Goal: Transaction & Acquisition: Purchase product/service

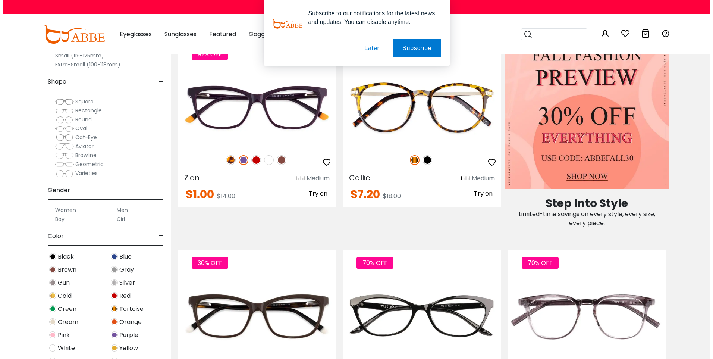
scroll to position [410, 0]
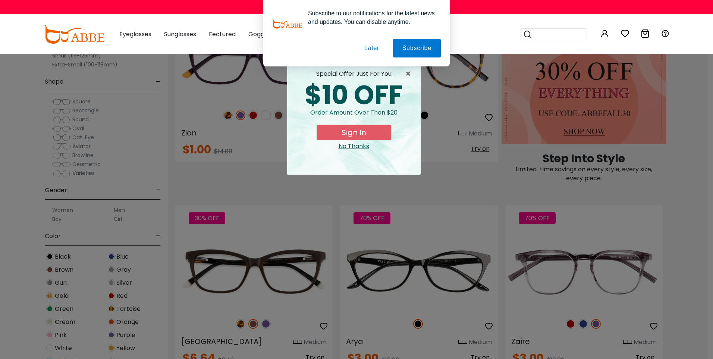
click at [680, 123] on div "× special offer just for you $10 OFF Order amount over than $20 Sign In No Than…" at bounding box center [356, 179] width 713 height 359
click at [359, 151] on div "No Thanks" at bounding box center [354, 146] width 122 height 9
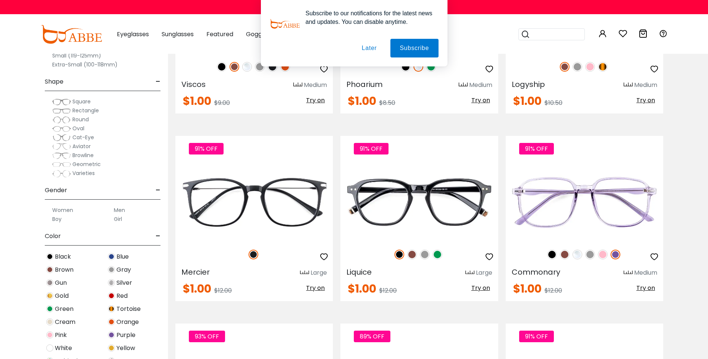
scroll to position [1977, 0]
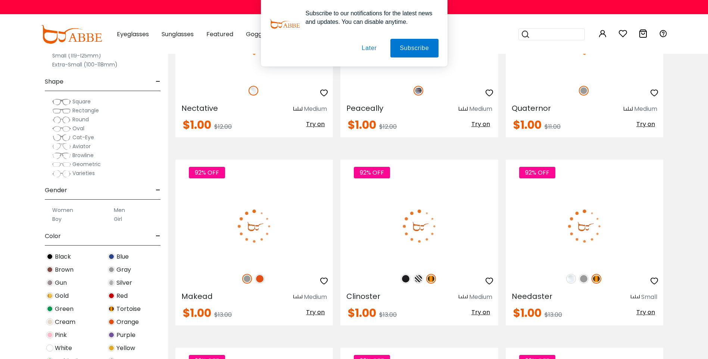
scroll to position [3096, 0]
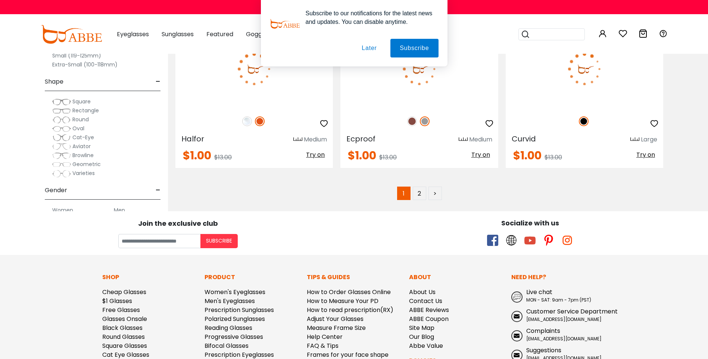
scroll to position [3805, 0]
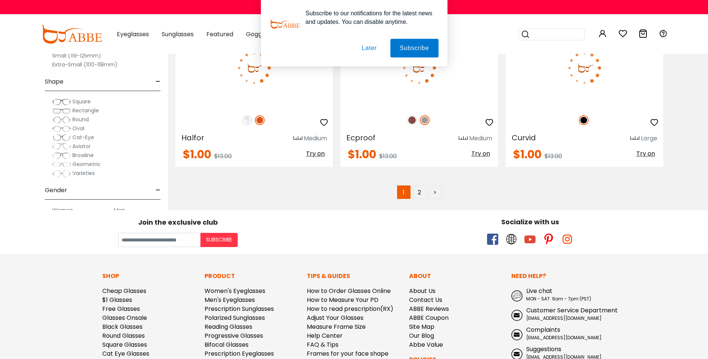
drag, startPoint x: 402, startPoint y: 200, endPoint x: 602, endPoint y: 207, distance: 200.5
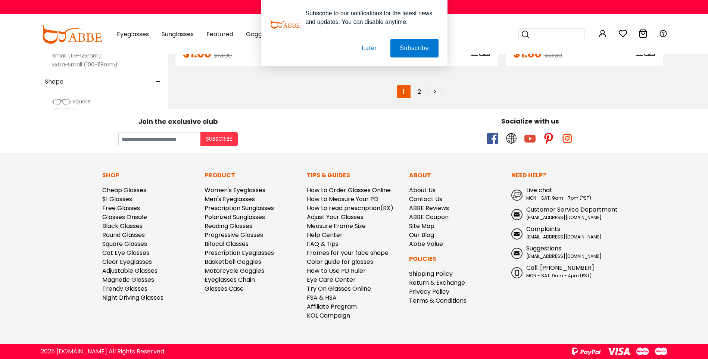
scroll to position [4663, 0]
click at [422, 98] on link "2" at bounding box center [419, 91] width 13 height 13
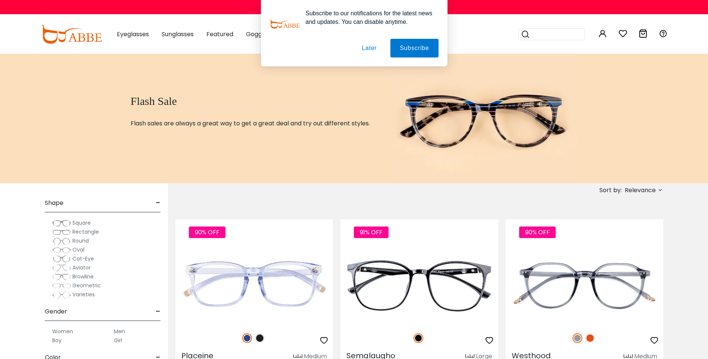
scroll to position [149, 0]
